Goal: Task Accomplishment & Management: Use online tool/utility

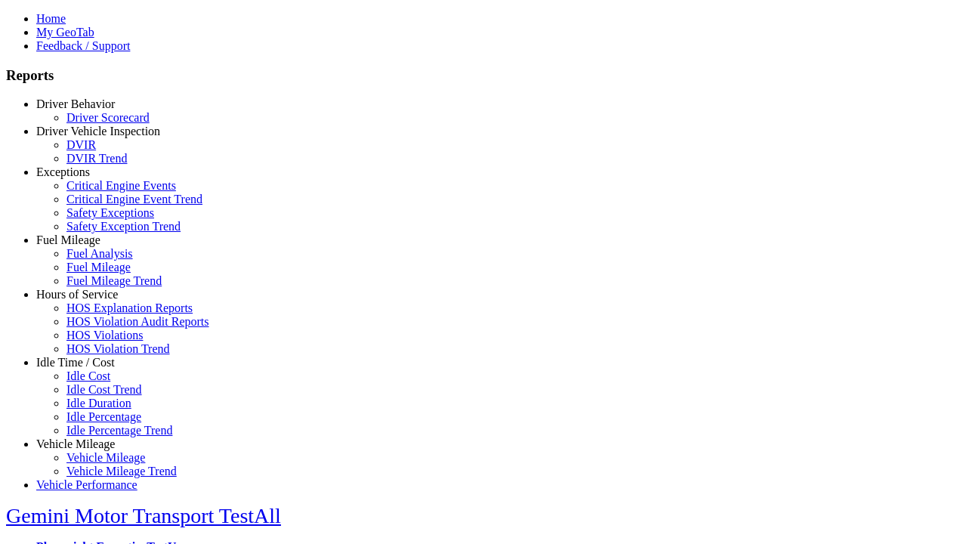
click at [87, 369] on link "Idle Time / Cost" at bounding box center [75, 362] width 79 height 13
click at [98, 382] on link "Idle Cost" at bounding box center [89, 376] width 44 height 13
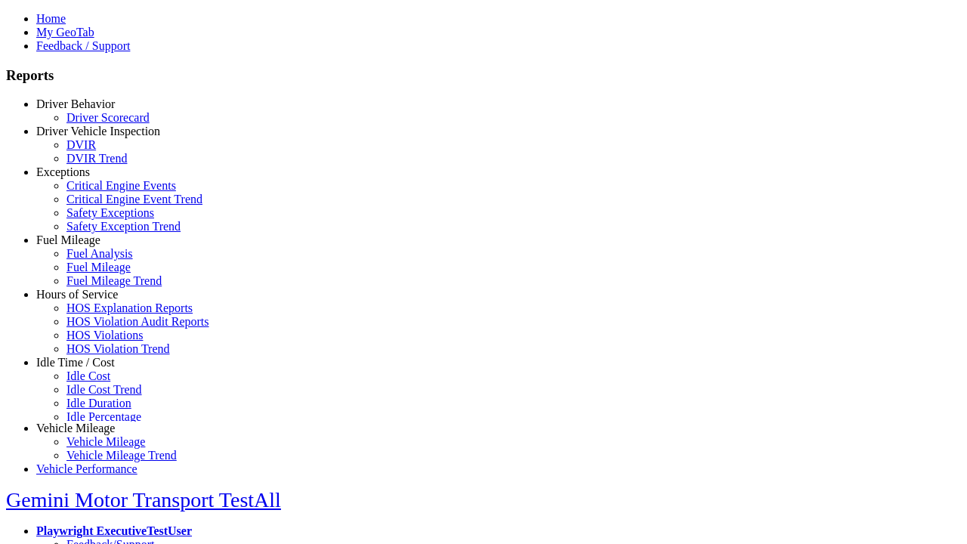
scroll to position [6, 0]
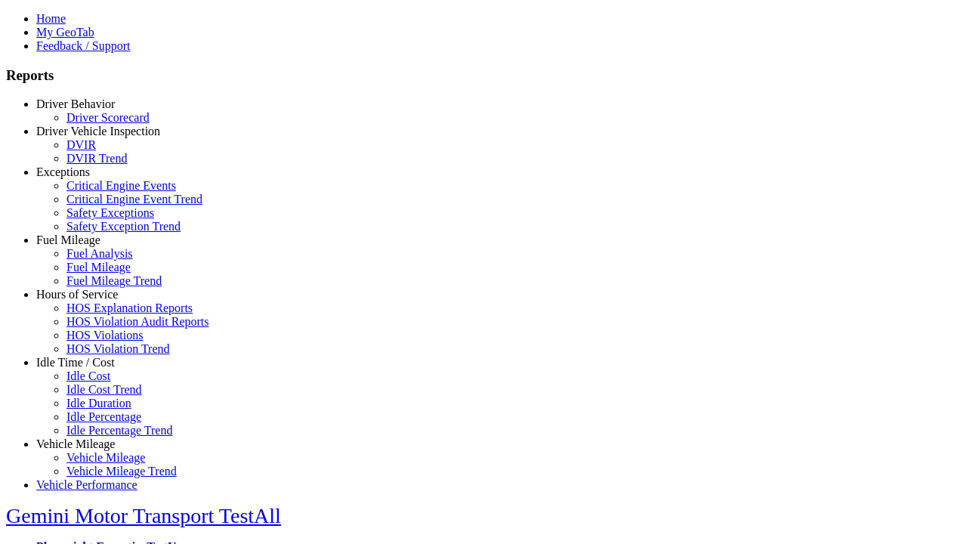
select select
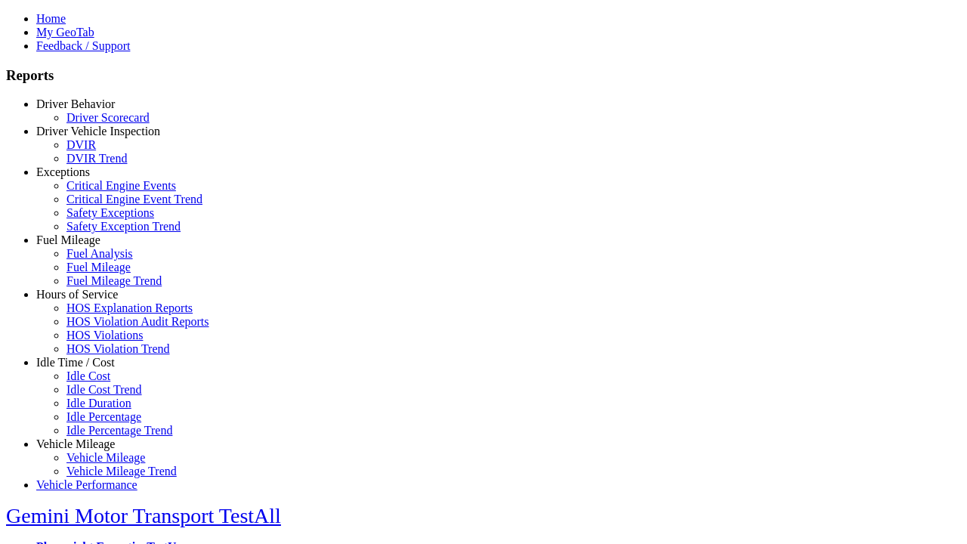
select select
